Goal: Find specific page/section

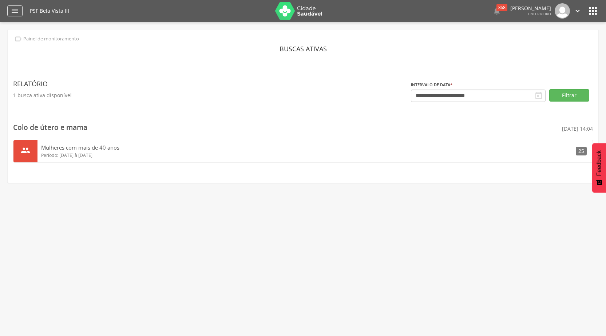
click at [12, 13] on icon "" at bounding box center [15, 11] width 9 height 9
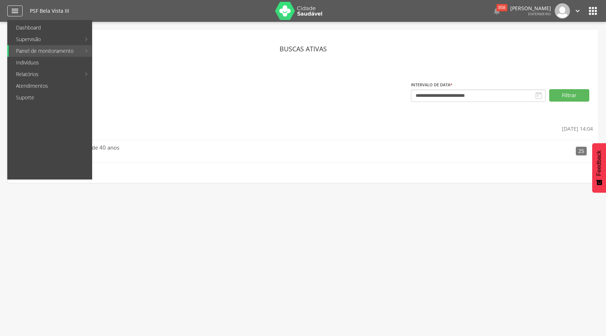
click at [14, 11] on icon "" at bounding box center [15, 11] width 9 height 9
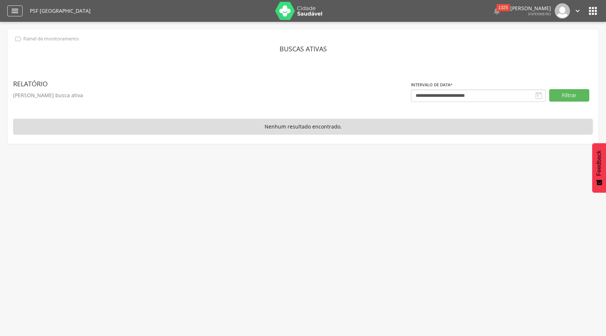
click at [13, 14] on icon "" at bounding box center [15, 11] width 9 height 9
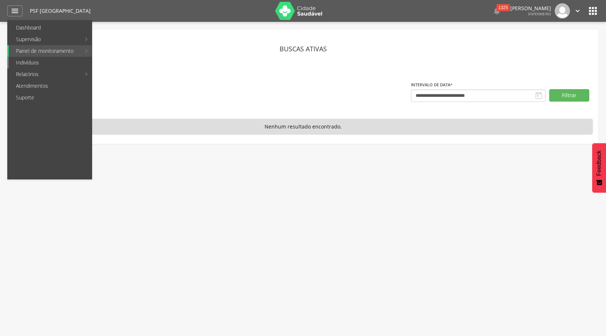
click at [40, 62] on link "Indivíduos" at bounding box center [50, 63] width 83 height 12
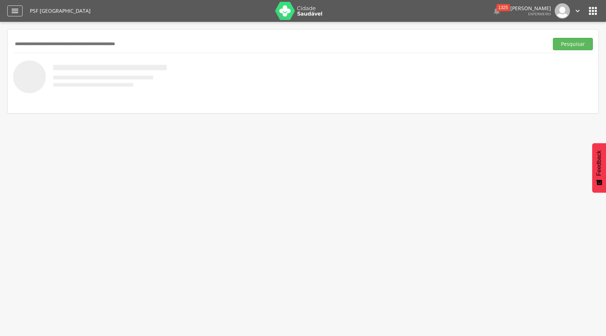
click at [14, 11] on icon "" at bounding box center [15, 11] width 9 height 9
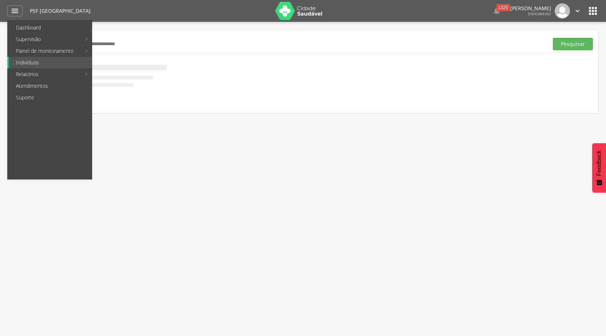
click at [205, 95] on nav at bounding box center [303, 100] width 580 height 15
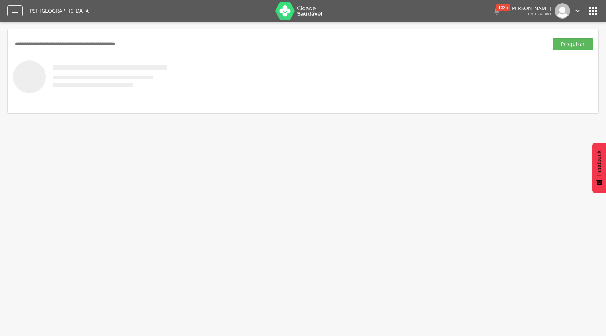
click at [17, 7] on icon "" at bounding box center [15, 11] width 9 height 9
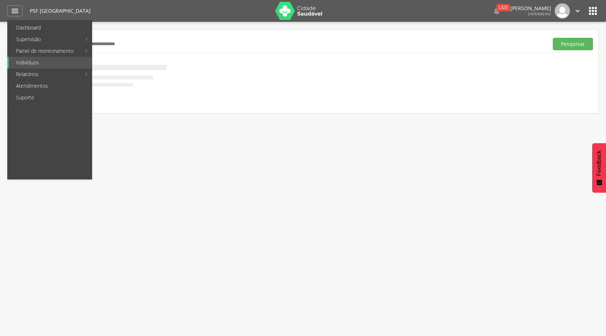
click at [233, 82] on div at bounding box center [303, 76] width 580 height 33
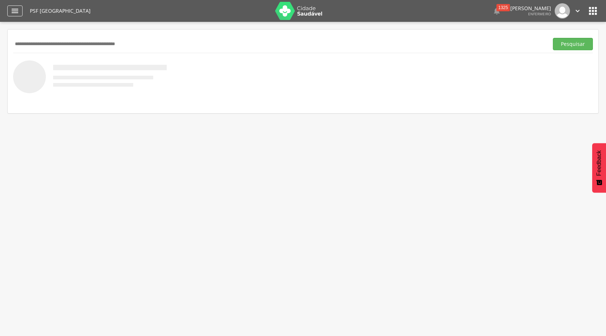
click at [9, 9] on div "" at bounding box center [14, 10] width 15 height 11
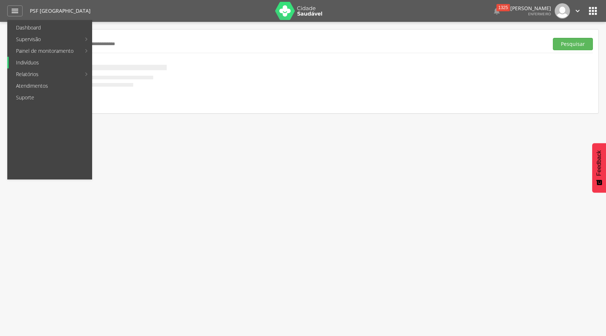
click at [58, 58] on link "Indivíduos" at bounding box center [50, 63] width 83 height 12
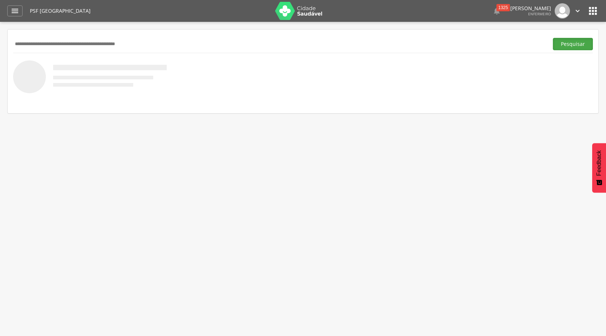
click at [567, 44] on button "Pesquisar" at bounding box center [573, 44] width 40 height 12
click at [82, 45] on input "text" at bounding box center [279, 44] width 533 height 12
click at [582, 8] on icon "" at bounding box center [578, 11] width 8 height 8
click at [541, 43] on link "Sair" at bounding box center [553, 42] width 58 height 9
